Goal: Information Seeking & Learning: Check status

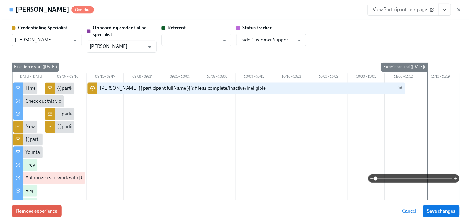
scroll to position [915, 0]
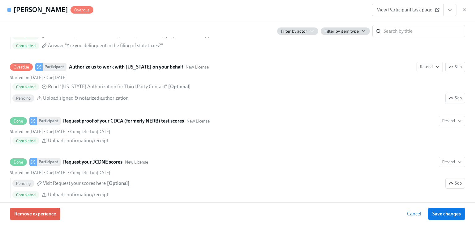
drag, startPoint x: 464, startPoint y: 9, endPoint x: 457, endPoint y: 10, distance: 7.3
click at [464, 9] on icon "button" at bounding box center [464, 10] width 6 height 6
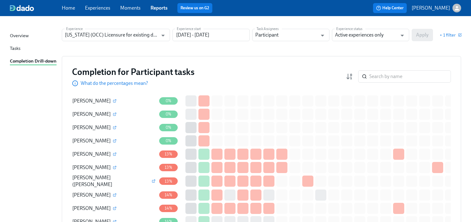
scroll to position [0, 0]
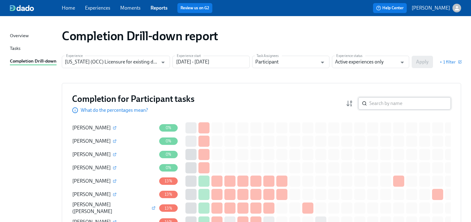
click at [376, 102] on input "search" at bounding box center [410, 103] width 82 height 12
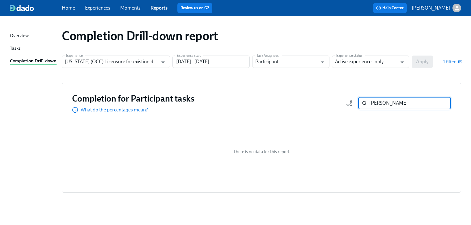
type input "[PERSON_NAME]"
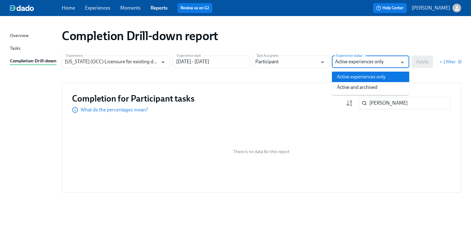
click at [347, 63] on input "Active experiences only" at bounding box center [366, 62] width 62 height 12
click at [358, 61] on input "Active experiences only" at bounding box center [366, 62] width 62 height 12
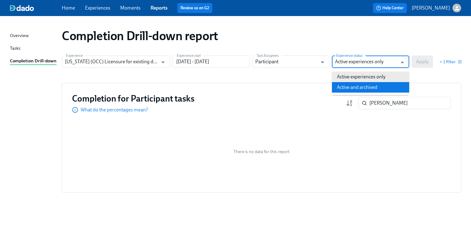
click at [351, 86] on li "Active and archived" at bounding box center [370, 87] width 77 height 11
type input "Active and archived"
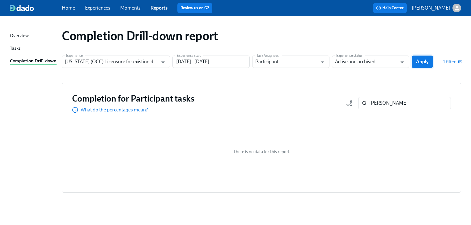
click at [425, 62] on span "Apply" at bounding box center [422, 62] width 13 height 6
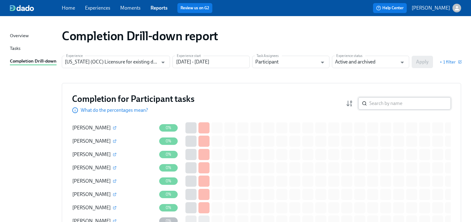
scroll to position [25, 0]
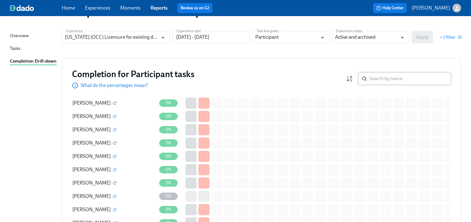
click at [378, 78] on input "search" at bounding box center [410, 78] width 82 height 12
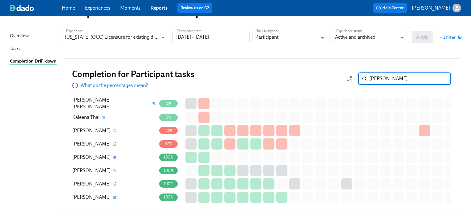
type input "[PERSON_NAME]"
click at [294, 56] on div "Completion Drill-down report Experience [US_STATE] (OCC) Licensure for existing…" at bounding box center [235, 116] width 451 height 235
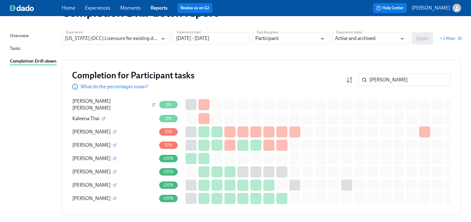
scroll to position [54, 0]
